Goal: Task Accomplishment & Management: Complete application form

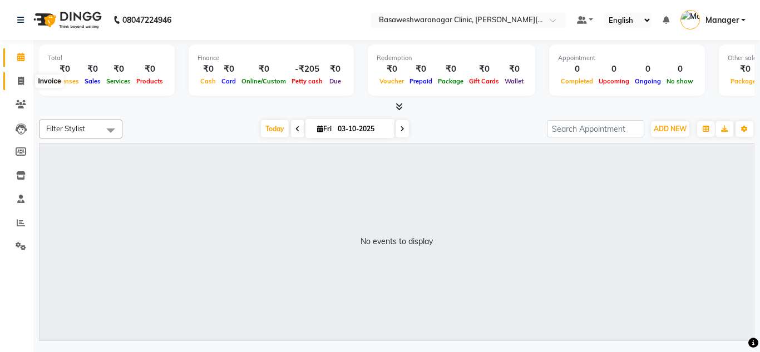
click at [24, 78] on span at bounding box center [20, 81] width 19 height 13
select select "7441"
select select "service"
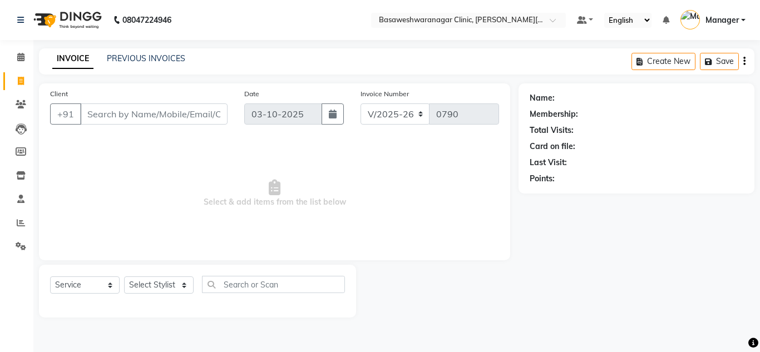
click at [131, 116] on input "Client" at bounding box center [154, 114] width 148 height 21
drag, startPoint x: 131, startPoint y: 116, endPoint x: 154, endPoint y: 288, distance: 174.1
click at [154, 288] on div "Client +91 Date [DATE] Invoice Number V/2025 V/[PHONE_NUMBER] Select & add item…" at bounding box center [275, 201] width 488 height 234
click at [154, 288] on select "Select Stylist [PERSON_NAME] [PERSON_NAME] Manager NAVYA [PERSON_NAME] shangnim…" at bounding box center [159, 285] width 70 height 17
select select "65313"
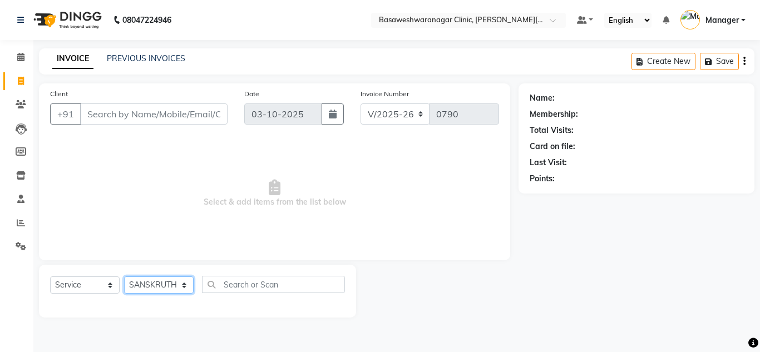
click at [124, 277] on select "Select Stylist [PERSON_NAME] [PERSON_NAME] Manager NAVYA [PERSON_NAME] shangnim…" at bounding box center [159, 285] width 70 height 17
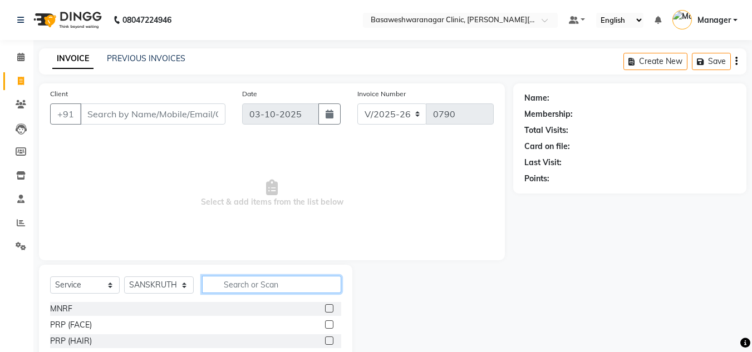
click at [239, 284] on input "text" at bounding box center [271, 284] width 139 height 17
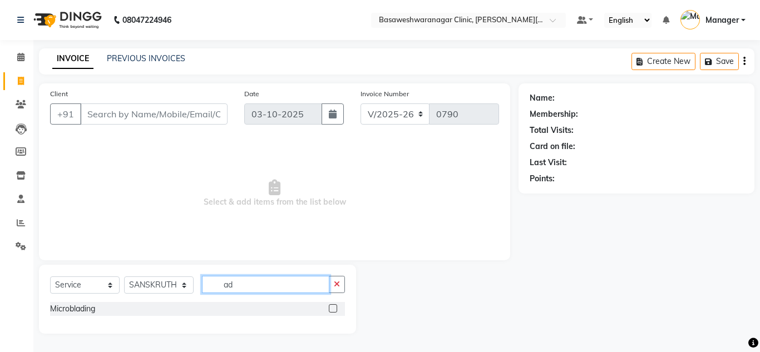
type input "a"
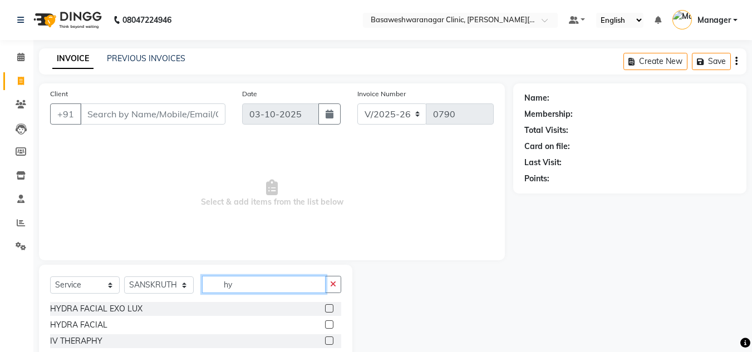
type input "hy"
click at [330, 309] on label at bounding box center [329, 309] width 8 height 8
click at [330, 309] on input "checkbox" at bounding box center [328, 309] width 7 height 7
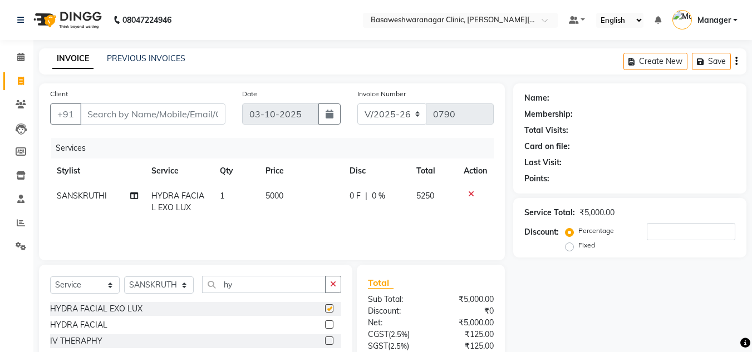
checkbox input "false"
click at [132, 118] on input "Client" at bounding box center [152, 114] width 145 height 21
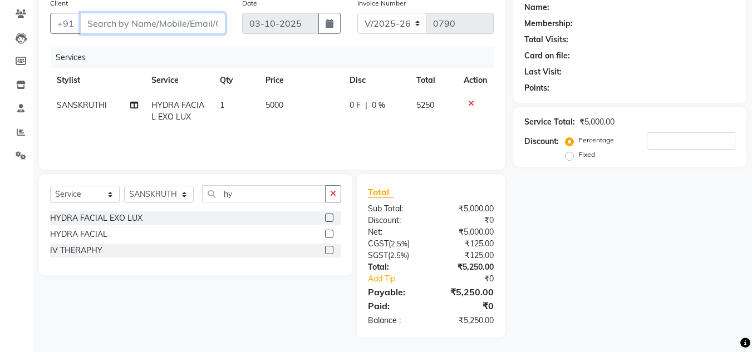
scroll to position [93, 0]
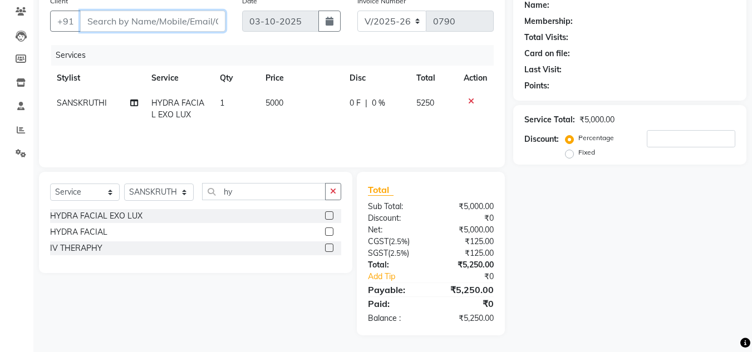
click at [176, 29] on input "Client" at bounding box center [152, 21] width 145 height 21
click at [176, 23] on input "Client" at bounding box center [152, 21] width 145 height 21
click at [176, 22] on input "Client" at bounding box center [152, 21] width 145 height 21
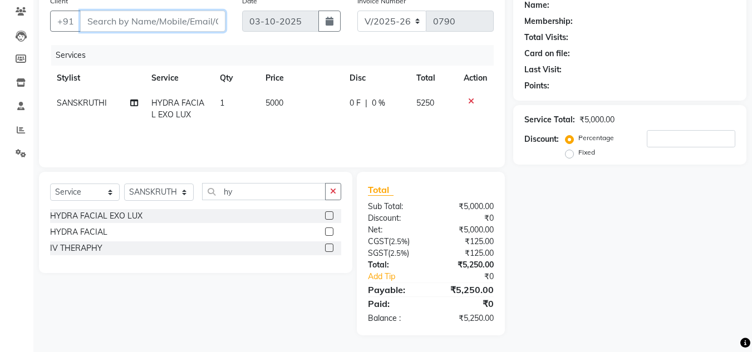
click at [176, 22] on input "Client" at bounding box center [152, 21] width 145 height 21
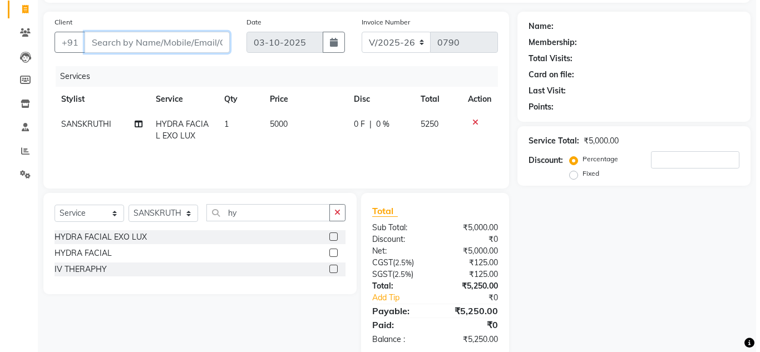
scroll to position [69, 0]
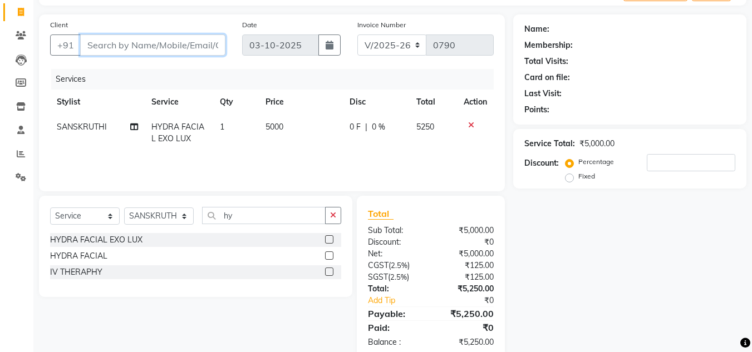
type input "6"
type input "0"
type input "6361223982"
click at [198, 43] on span "Add Client" at bounding box center [197, 45] width 44 height 11
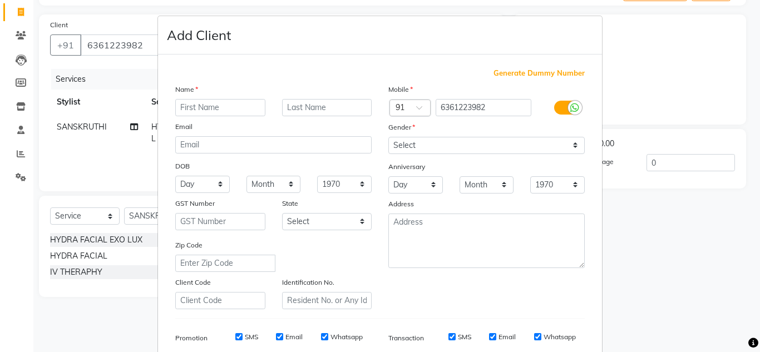
click at [203, 110] on input "text" at bounding box center [220, 107] width 90 height 17
type input "kshava"
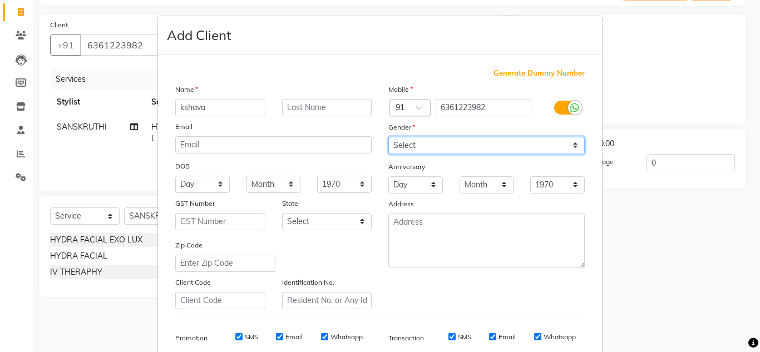
click at [441, 143] on select "Select [DEMOGRAPHIC_DATA] [DEMOGRAPHIC_DATA] Other Prefer Not To Say" at bounding box center [487, 145] width 197 height 17
click at [389, 137] on select "Select [DEMOGRAPHIC_DATA] [DEMOGRAPHIC_DATA] Other Prefer Not To Say" at bounding box center [487, 145] width 197 height 17
click at [457, 149] on select "Select [DEMOGRAPHIC_DATA] [DEMOGRAPHIC_DATA] Other Prefer Not To Say" at bounding box center [487, 145] width 197 height 17
select select "[DEMOGRAPHIC_DATA]"
click at [389, 137] on select "Select [DEMOGRAPHIC_DATA] [DEMOGRAPHIC_DATA] Other Prefer Not To Say" at bounding box center [487, 145] width 197 height 17
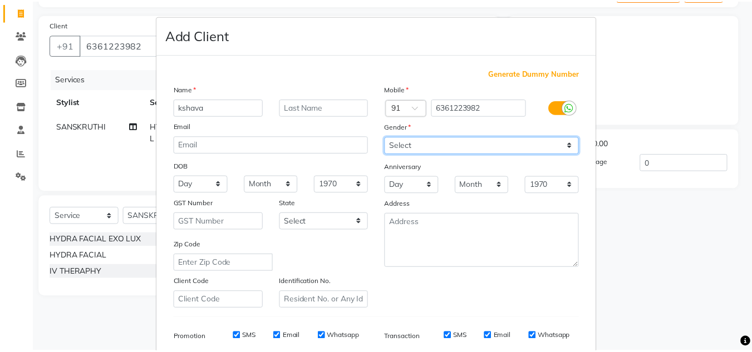
scroll to position [161, 0]
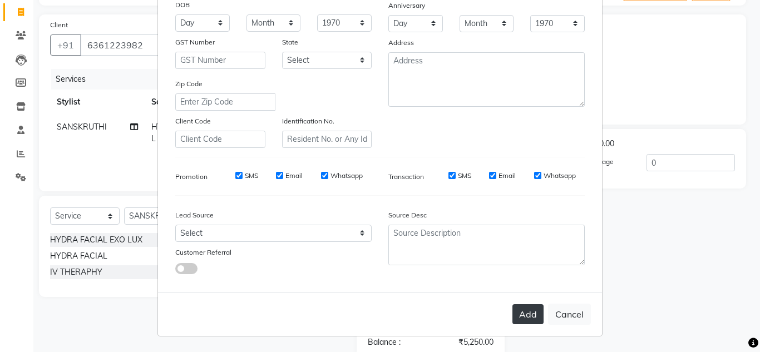
click at [526, 317] on button "Add" at bounding box center [528, 315] width 31 height 20
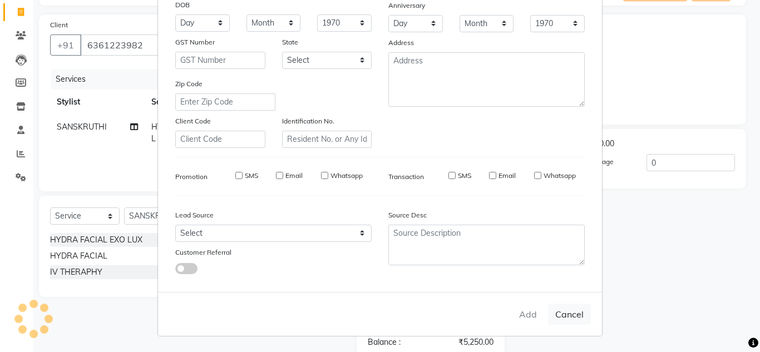
select select
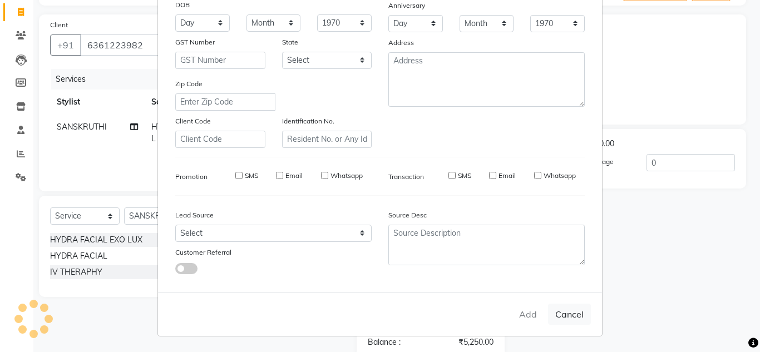
select select
checkbox input "false"
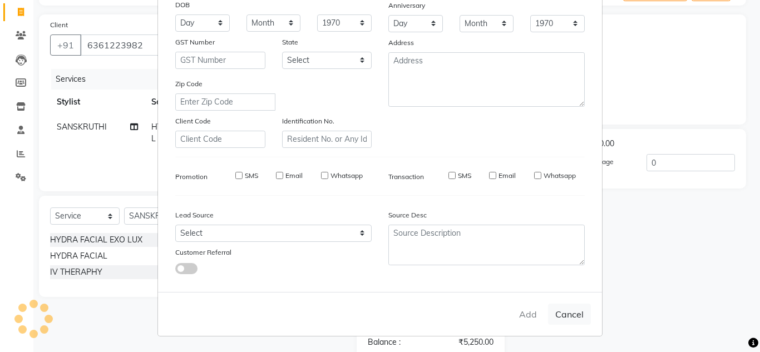
checkbox input "false"
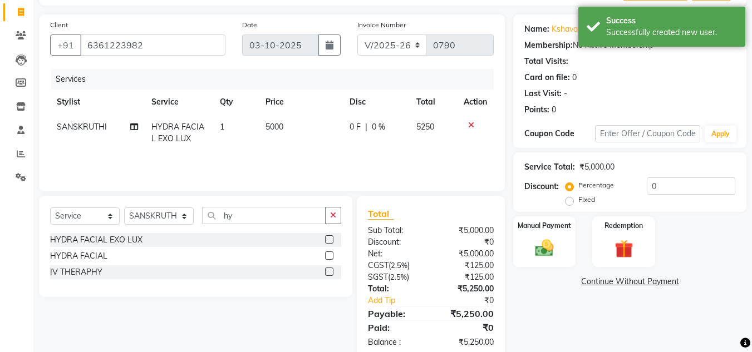
scroll to position [93, 0]
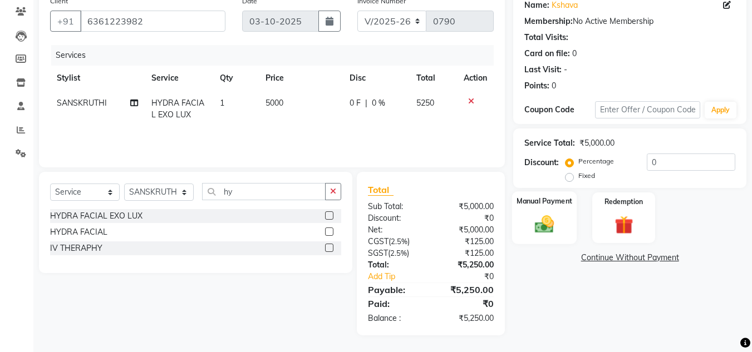
click at [541, 224] on img at bounding box center [544, 224] width 31 height 22
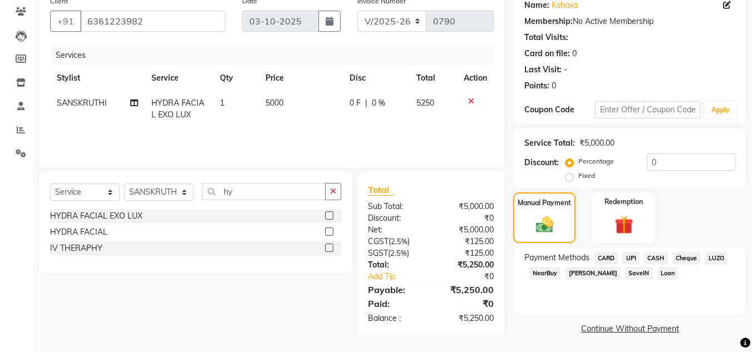
click at [633, 258] on span "UPI" at bounding box center [630, 258] width 17 height 13
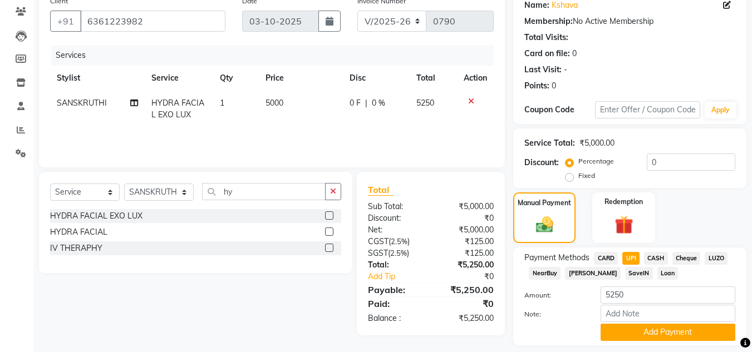
scroll to position [126, 0]
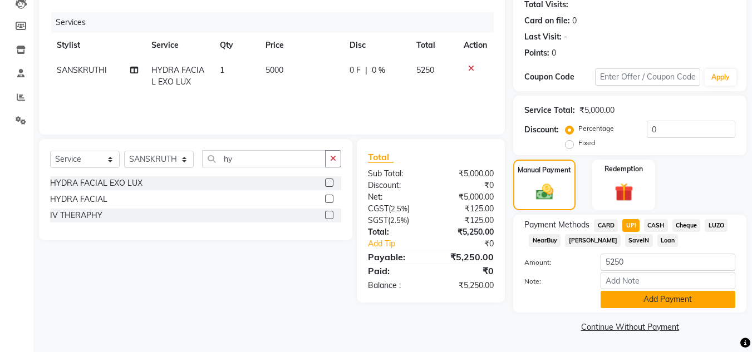
click at [636, 300] on button "Add Payment" at bounding box center [668, 299] width 135 height 17
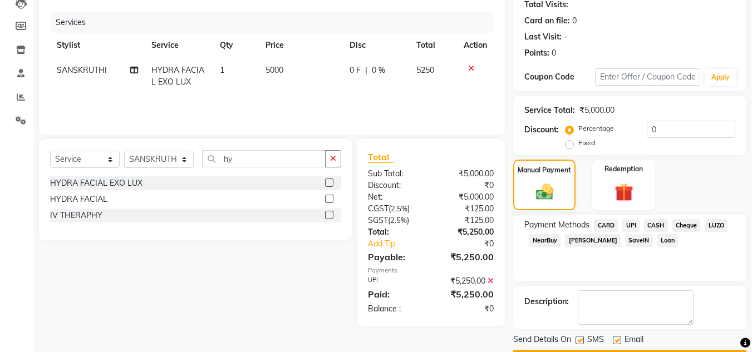
scroll to position [158, 0]
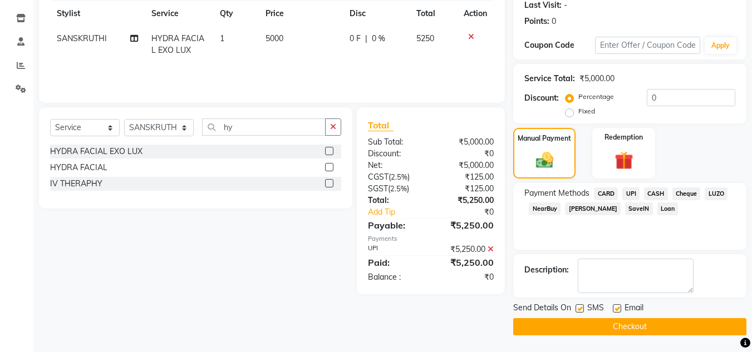
click at [634, 332] on button "Checkout" at bounding box center [629, 326] width 233 height 17
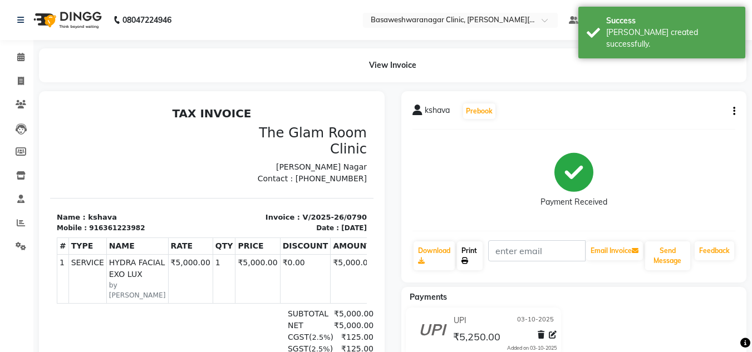
click at [471, 259] on link "Print" at bounding box center [470, 256] width 26 height 29
